Goal: Answer question/provide support: Share knowledge or assist other users

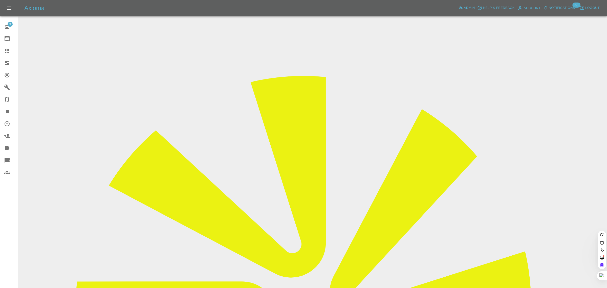
paste input "l.sanderson1@btinternet.com"
type input "l.sanderson1@btinternet.com"
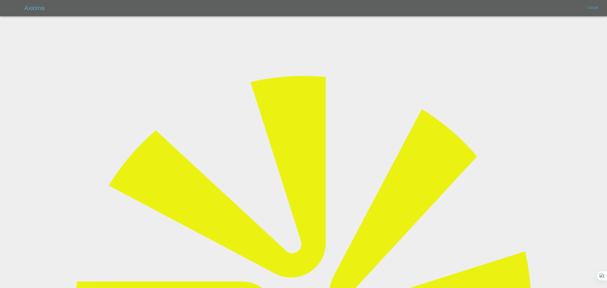
type input "bookkeeping@fifoaccounting.com"
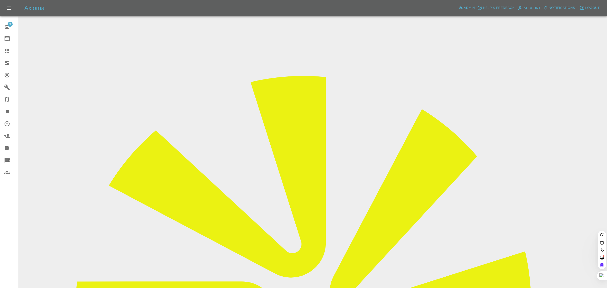
paste input "l.sanderson1@btinternet.com"
type input "l.sanderson1@btinternet.com"
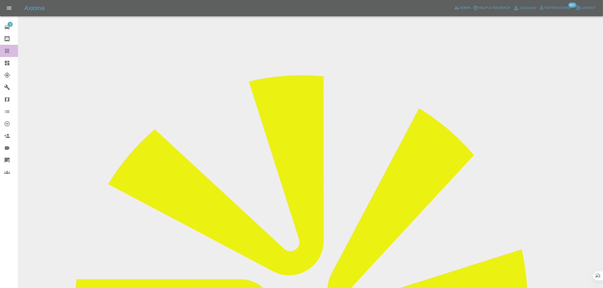
click at [11, 54] on link "Claims" at bounding box center [9, 51] width 18 height 12
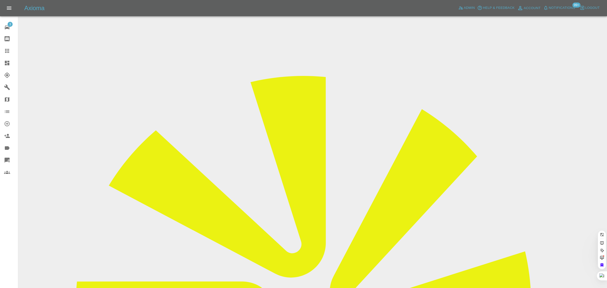
paste input "darrensimpson07@btinternet.com"
type input "darrensimpson07@btinternet.co"
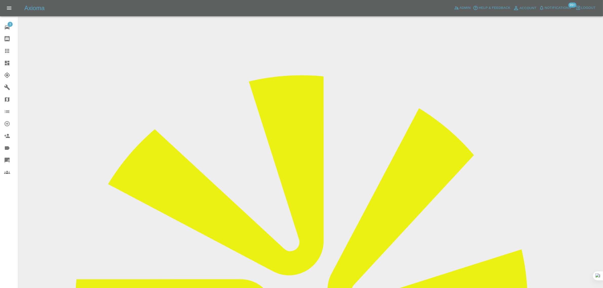
click at [10, 47] on link "Claims" at bounding box center [9, 51] width 18 height 12
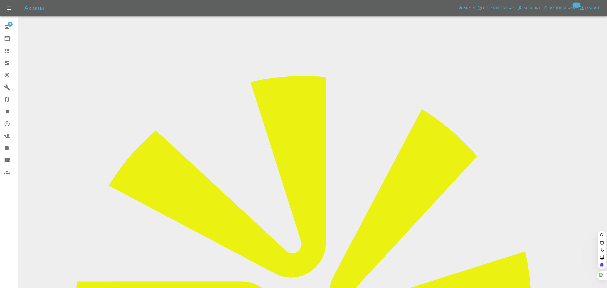
paste input "jpm_017@hotmail.com"
type input "jpm_017@hotmail.com"
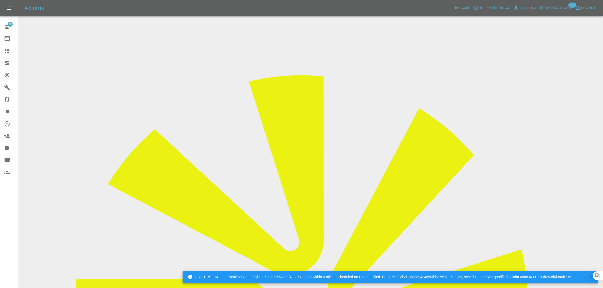
click at [10, 51] on icon at bounding box center [7, 51] width 6 height 6
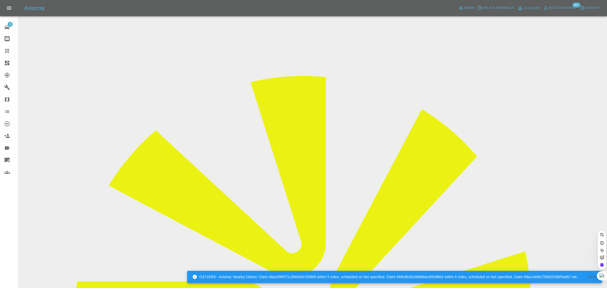
paste input "michaelhall766@googlemail.com"
type input "michaelhall766@googlemail.com"
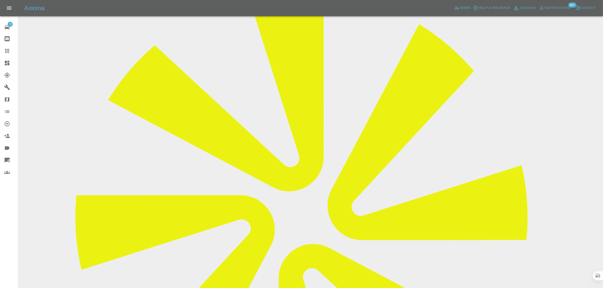
scroll to position [221, 0]
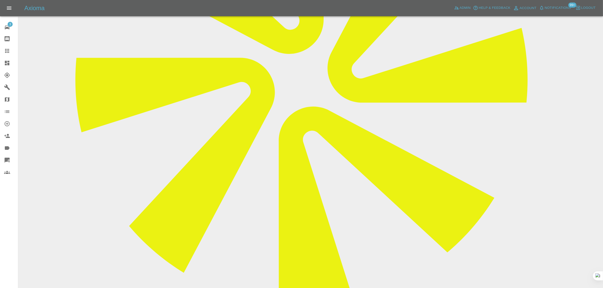
paste textarea "Hi. Repair just completed. Not happy with the colour. I’m not an expert, maybe …"
type textarea "Hi. Repair just completed. Not happy with the colour. I’m not an expert, maybe …"
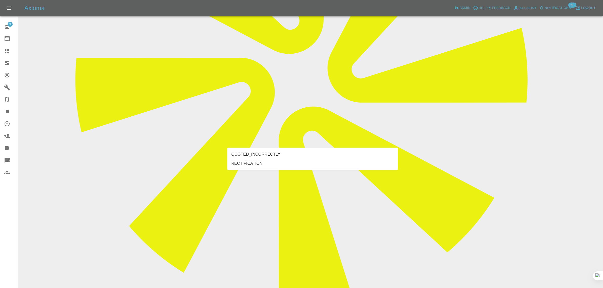
type input "rect"
click at [283, 164] on li "RECTIFICATION" at bounding box center [312, 163] width 171 height 9
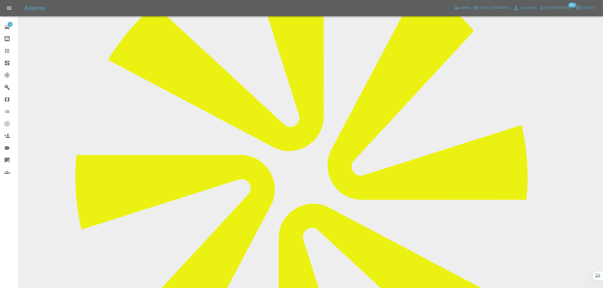
scroll to position [32, 0]
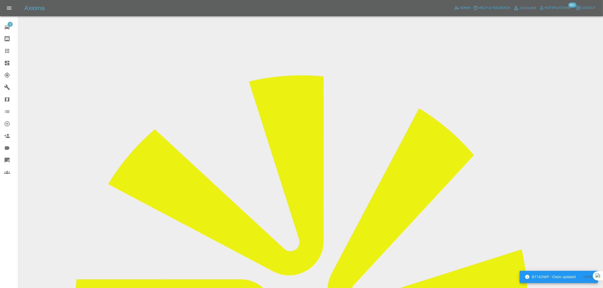
click at [0, 0] on input "Choose images" at bounding box center [0, 0] width 0 height 0
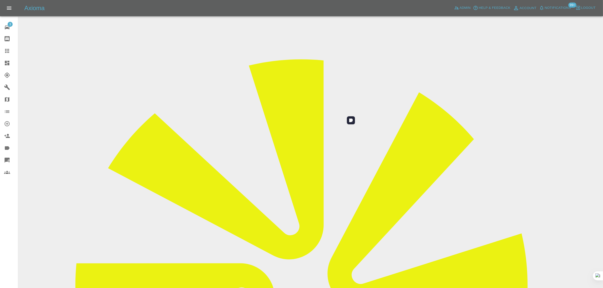
scroll to position [25, 0]
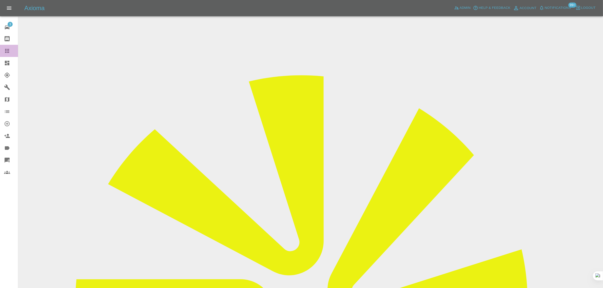
click at [10, 49] on icon at bounding box center [7, 51] width 6 height 6
click at [5, 53] on icon at bounding box center [7, 51] width 6 height 6
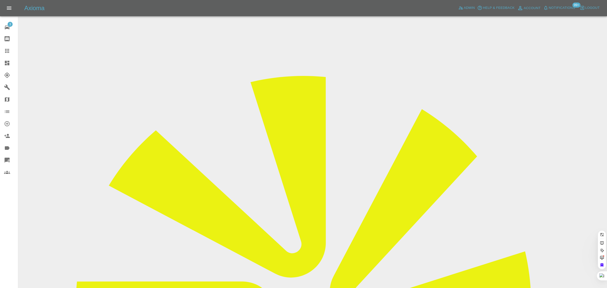
paste input "kay.mason@mvsports.com"
type input "kay.mason@mvsports.com"
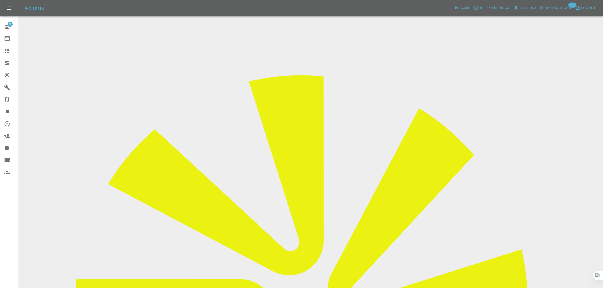
click at [0, 0] on input "Choose images" at bounding box center [0, 0] width 0 height 0
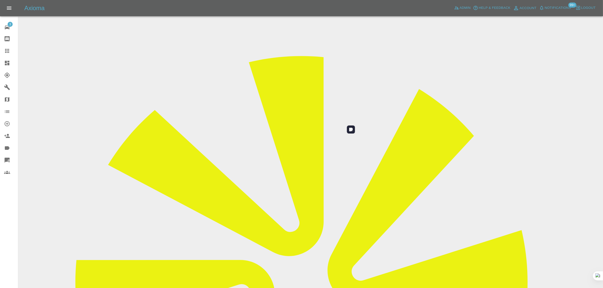
scroll to position [25, 0]
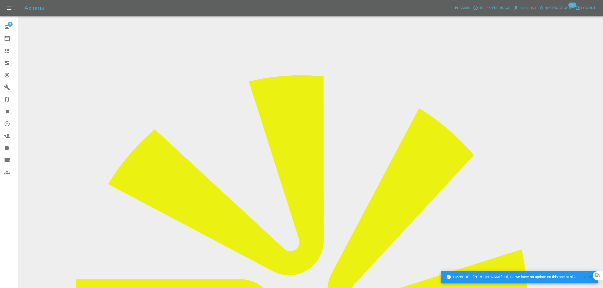
click at [11, 49] on div at bounding box center [11, 51] width 14 height 6
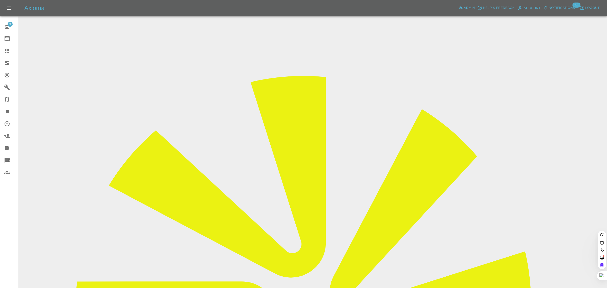
paste input "lesleysaunder@hotmail.com"
type input "lesleysaunder@hotmail.com"
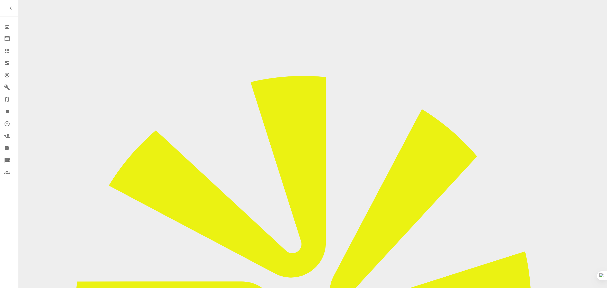
click at [7, 51] on icon at bounding box center [7, 51] width 4 height 4
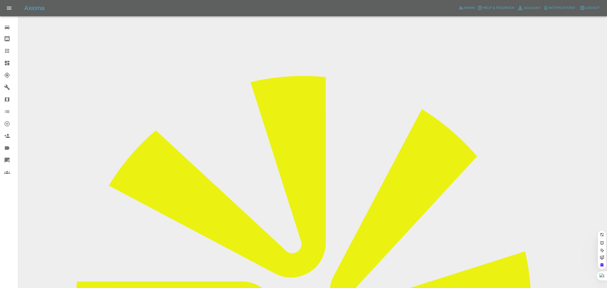
paste input "[PERSON_NAME][DOMAIN_NAME][EMAIL_ADDRESS][DOMAIN_NAME]"
type input "[PERSON_NAME][DOMAIN_NAME][EMAIL_ADDRESS][DOMAIN_NAME]"
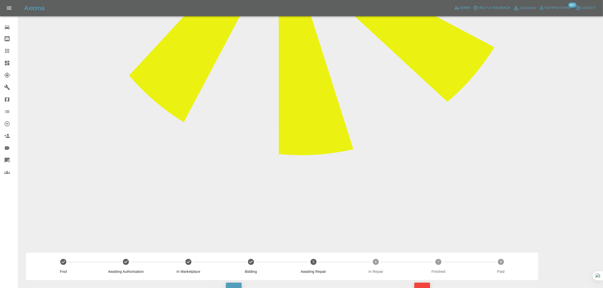
scroll to position [285, 0]
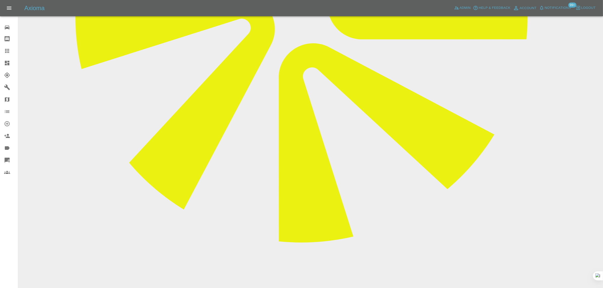
paste textarea "No, the repair has still not been completed. The repairer had contacted [DATE] …"
type textarea "No, the repair has still not been completed. The repairer had contacted [DATE] …"
click at [4, 49] on icon at bounding box center [7, 51] width 6 height 6
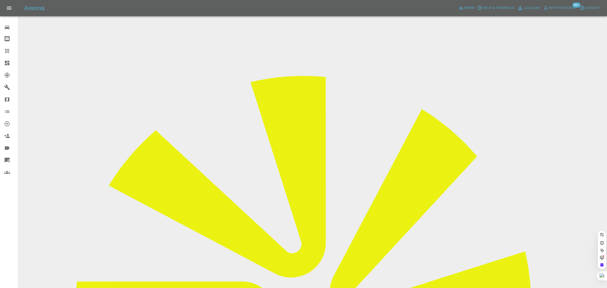
paste input "[EMAIL_ADDRESS][DOMAIN_NAME]"
type input "[EMAIL_ADDRESS][DOMAIN_NAME]"
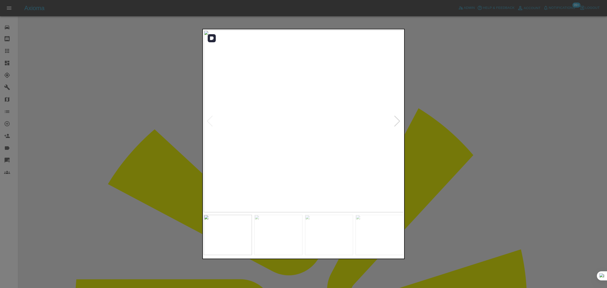
click at [399, 121] on div at bounding box center [397, 121] width 7 height 11
click at [399, 120] on div at bounding box center [397, 121] width 7 height 11
click at [399, 120] on img at bounding box center [304, 121] width 200 height 182
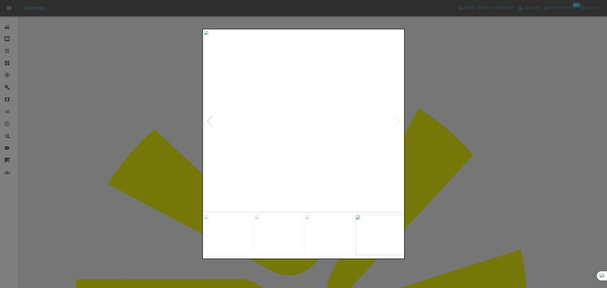
click at [448, 126] on div at bounding box center [303, 144] width 607 height 288
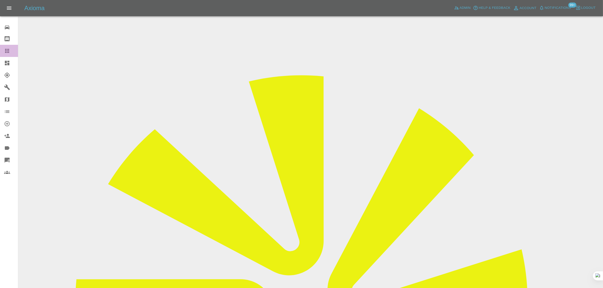
click at [8, 51] on icon at bounding box center [7, 51] width 6 height 6
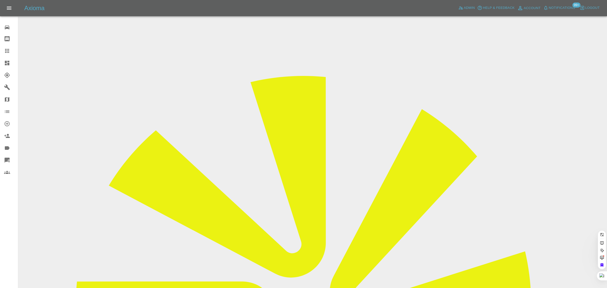
paste input "[PERSON_NAME][EMAIL_ADDRESS][PERSON_NAME][DOMAIN_NAME]"
type input "[PERSON_NAME][EMAIL_ADDRESS][PERSON_NAME]."
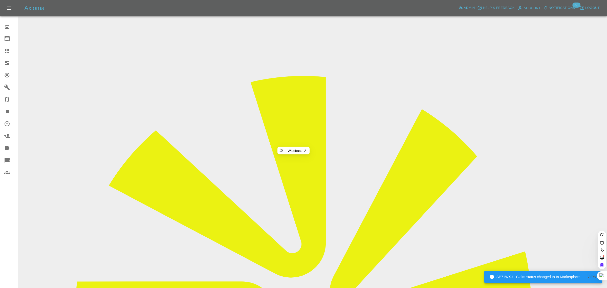
paste input "[EMAIL_ADDRESS][PERSON_NAME][DOMAIN_NAME]"
type input "ben.[PERSON_NAME]@rainworthgroup.co.u"
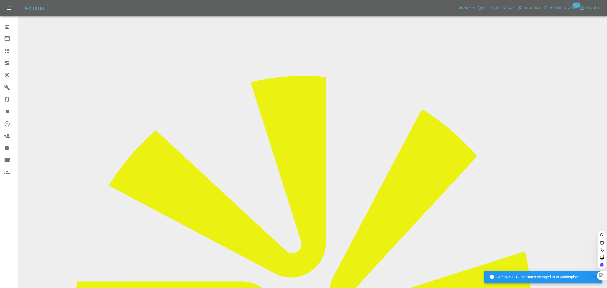
paste input "[PERSON_NAME][EMAIL_ADDRESS][PERSON_NAME][DOMAIN_NAME]"
type input "[PERSON_NAME].[PERSON_NAME]@rainworthfleet.co.[PERSON_NAME]"
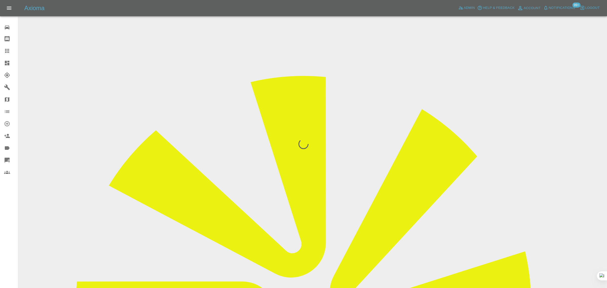
click at [3, 220] on div "0 Repair home Bodyshop home Claims Dashboard Explorer Garages Map Organization …" at bounding box center [9, 144] width 18 height 288
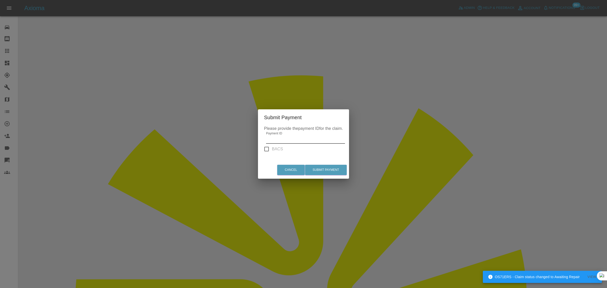
click at [295, 141] on input "Payment ID" at bounding box center [305, 140] width 79 height 8
click at [294, 141] on input "Payment ID" at bounding box center [305, 140] width 79 height 8
paste input "pi_3RyED3A4aDea5wMj1zPekP4n"
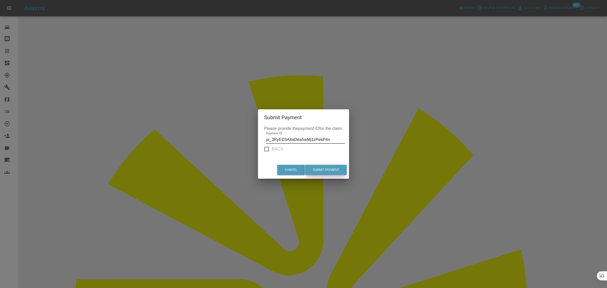
type input "pi_3RyED3A4aDea5wMj1zPekP4n"
click at [326, 169] on button "Submit Payment" at bounding box center [326, 170] width 42 height 10
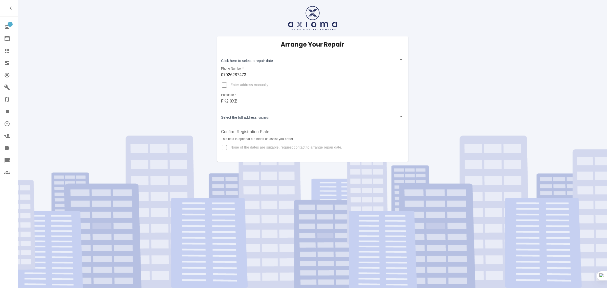
click at [246, 59] on body "1 Repair home Bodyshop home Claims Dashboard Explorer Garages Map Organization …" at bounding box center [303, 144] width 607 height 288
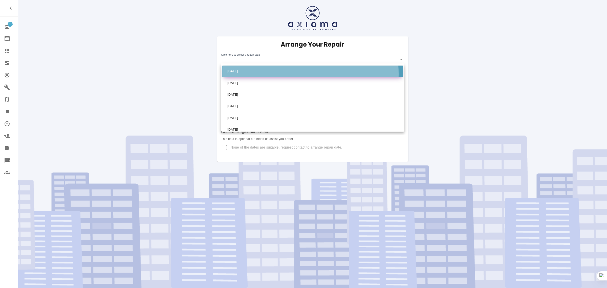
click at [247, 74] on li "Mon Sep 08 2025" at bounding box center [312, 72] width 181 height 12
type input "2025-09-08T00:00:00.000Z"
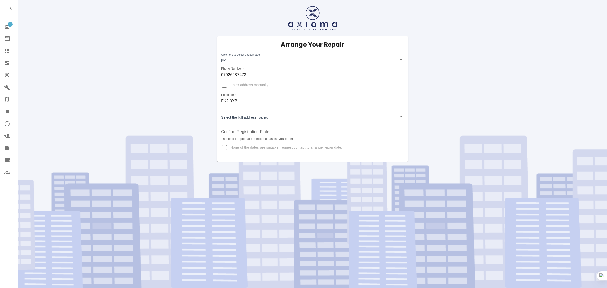
click at [242, 119] on body "1 Repair home Bodyshop home Claims Dashboard Explorer Garages Map Organization …" at bounding box center [303, 144] width 607 height 288
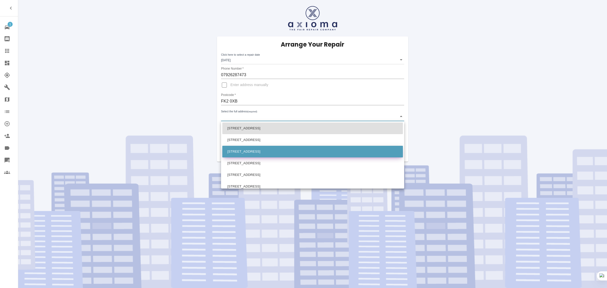
click at [238, 146] on li "56 Tiree Crescent Polmont, Falkirk Stirlingshire" at bounding box center [312, 152] width 181 height 12
type input "56 Tiree Crescent Polmont, Falkirk Stirlingshire"
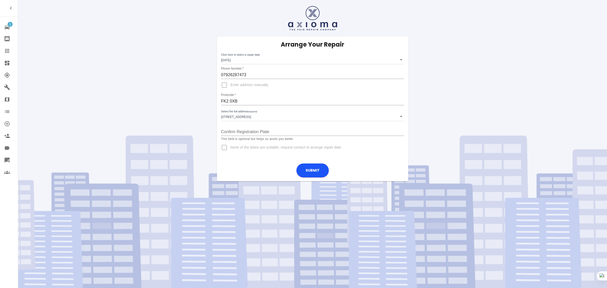
click at [149, 159] on div "Arrange Your Repair Click here to select a repair date Mon Sep 08 2025 2025-09-…" at bounding box center [312, 90] width 597 height 181
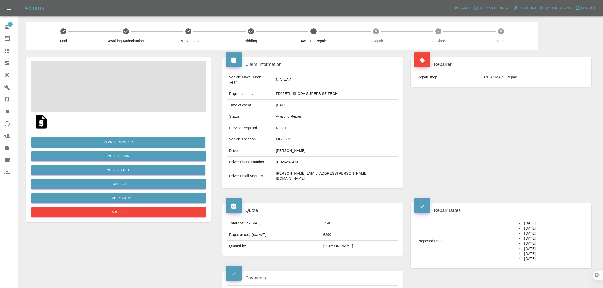
click at [309, 168] on td "[PERSON_NAME][EMAIL_ADDRESS][PERSON_NAME][DOMAIN_NAME]" at bounding box center [336, 176] width 124 height 16
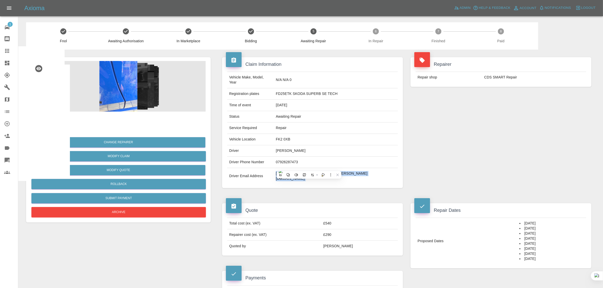
copy div "[PERSON_NAME][EMAIL_ADDRESS][PERSON_NAME][DOMAIN_NAME]"
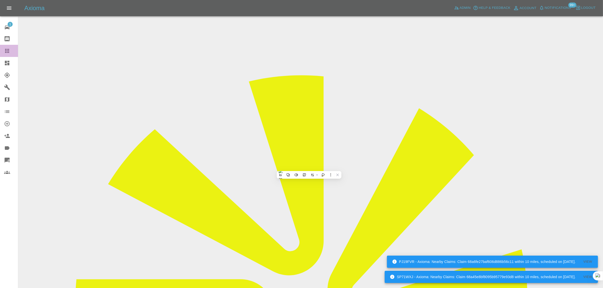
click at [11, 48] on div at bounding box center [11, 51] width 14 height 6
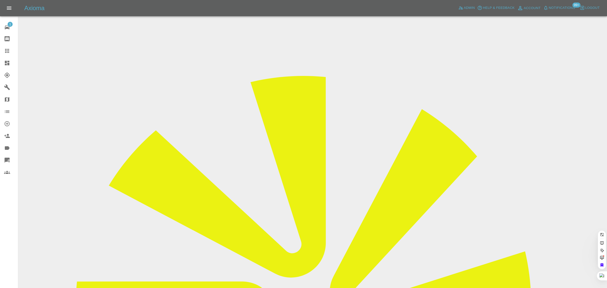
paste input "bml6qu@gmail.com"
type input "bml6qu@gmail.com"
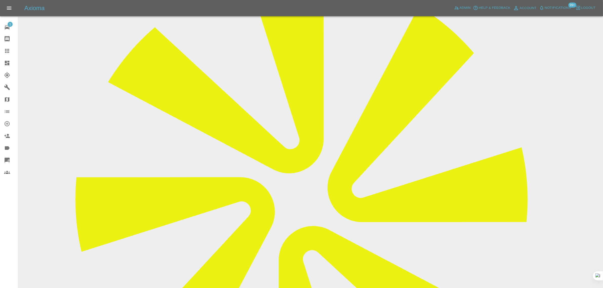
scroll to position [221, 0]
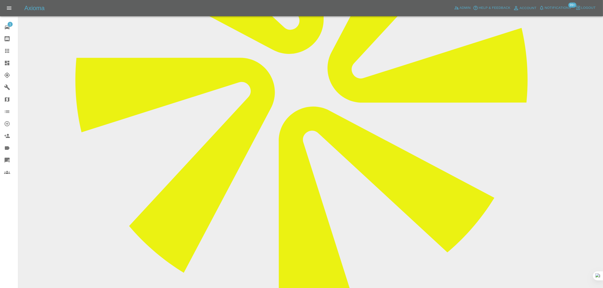
paste textarea "Further to the quote you have sent, I am happy to proceed and will accept the q…"
type textarea "Further to the quote you have sent, I am happy to proceed and will accept the q…"
drag, startPoint x: 572, startPoint y: 251, endPoint x: 507, endPoint y: 95, distance: 169.5
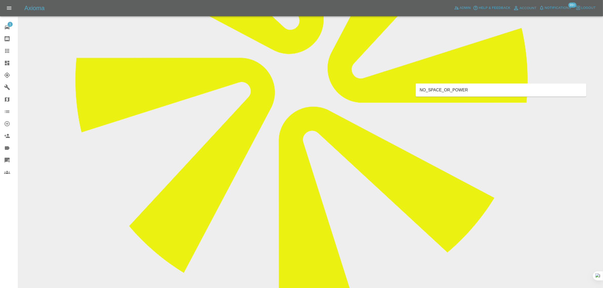
type input "space"
click at [465, 86] on li "NO_SPACE_OR_POWER" at bounding box center [500, 90] width 171 height 9
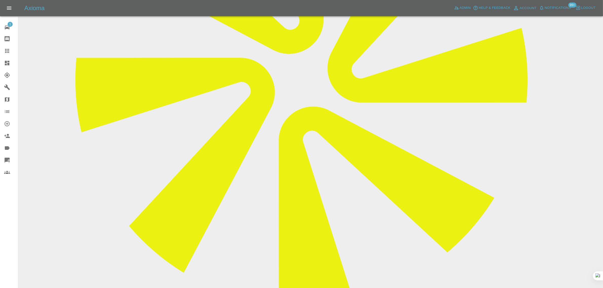
click at [6, 53] on icon at bounding box center [7, 51] width 6 height 6
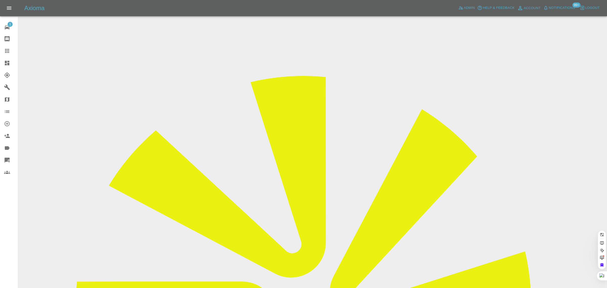
paste input "jpm_017@hotmail.com"
type input "jpm_017@hotmail.com"
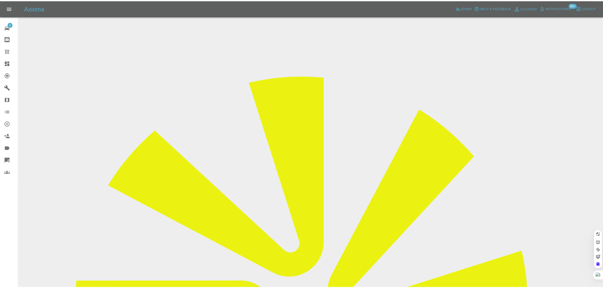
scroll to position [0, 0]
